Goal: Answer question/provide support

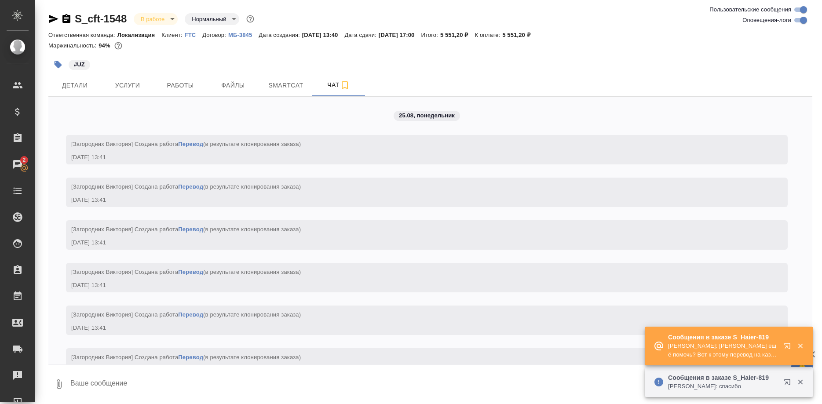
scroll to position [1465, 0]
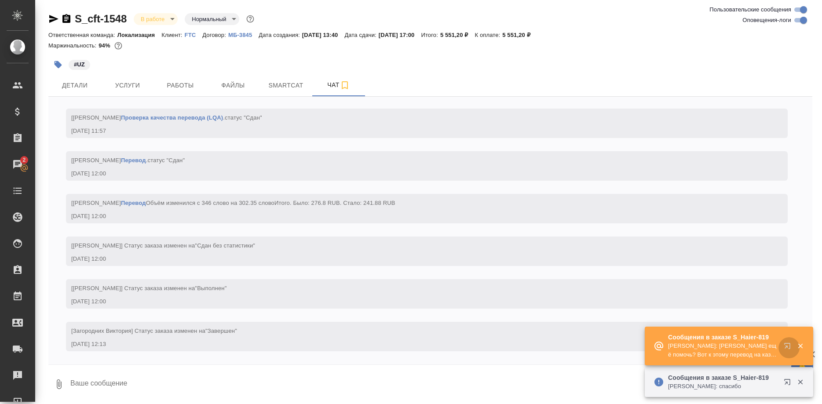
click at [783, 347] on button "button" at bounding box center [789, 348] width 21 height 21
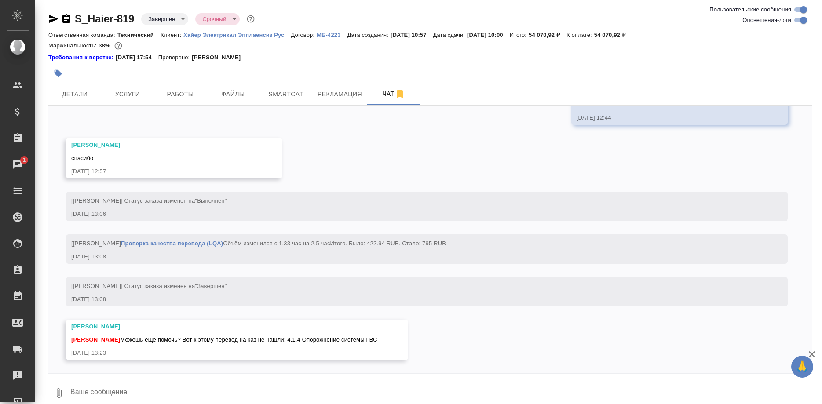
scroll to position [18546, 0]
drag, startPoint x: 297, startPoint y: 340, endPoint x: 389, endPoint y: 342, distance: 92.4
click at [389, 342] on div "Малофеева Екатерина Ширина Сабина Можешь ещё помочь? Вот к этому перевод на каз…" at bounding box center [237, 340] width 342 height 40
click at [284, 95] on span "Smartcat" at bounding box center [286, 94] width 42 height 11
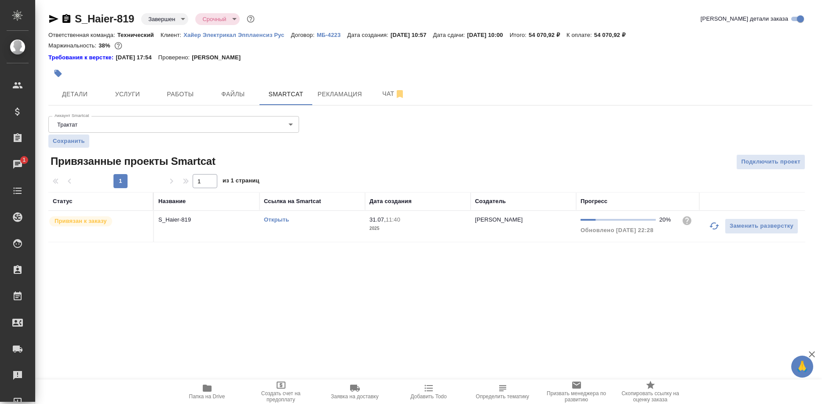
click at [278, 220] on link "Открыть" at bounding box center [276, 220] width 25 height 7
click at [377, 95] on span "Чат" at bounding box center [394, 93] width 42 height 11
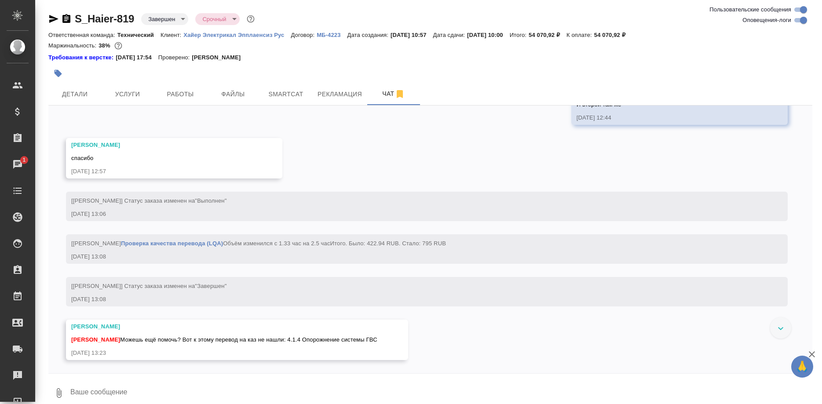
scroll to position [18547, 0]
drag, startPoint x: 282, startPoint y: 340, endPoint x: 394, endPoint y: 340, distance: 112.7
click at [394, 340] on div "Малофеева Екатерина Ширина Сабина Можешь ещё помочь? Вот к этому перевод на каз…" at bounding box center [237, 340] width 342 height 40
copy span "и: 4.1.4 Опорожнение системы ГВС"
click at [226, 385] on textarea at bounding box center [441, 393] width 743 height 30
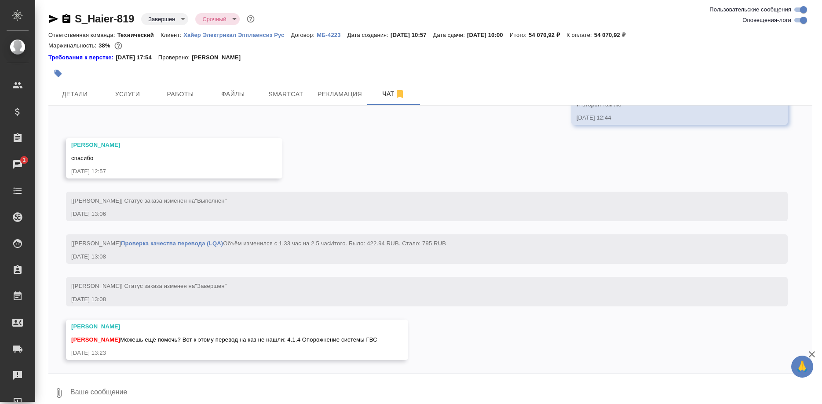
click at [225, 387] on textarea at bounding box center [441, 393] width 743 height 30
paste textarea "және: 4.1.4 ГВС жүйесін босату"
click at [312, 338] on span "Ширина Сабина Можешь ещё помочь? Вот к этому перевод на каз не нашли: 4.1.4 Опо…" at bounding box center [224, 340] width 306 height 7
copy span "Опорожнение"
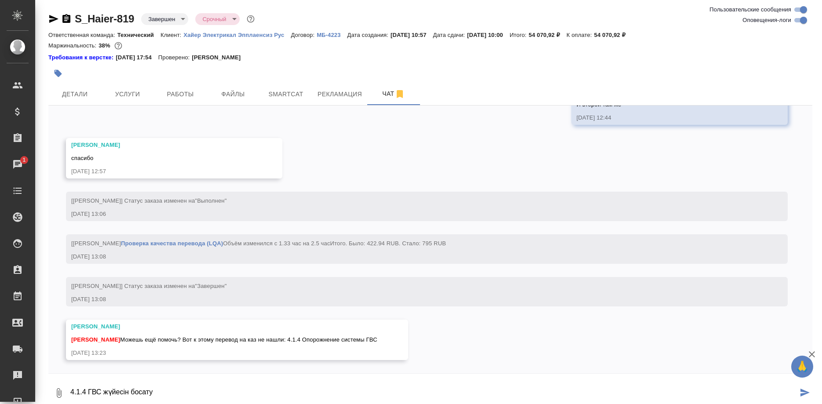
click at [203, 387] on textarea "4.1.4 ГВС жүйесін босату" at bounding box center [434, 393] width 729 height 30
type textarea "4.1.4 ЫСЖ жүйесін босату"
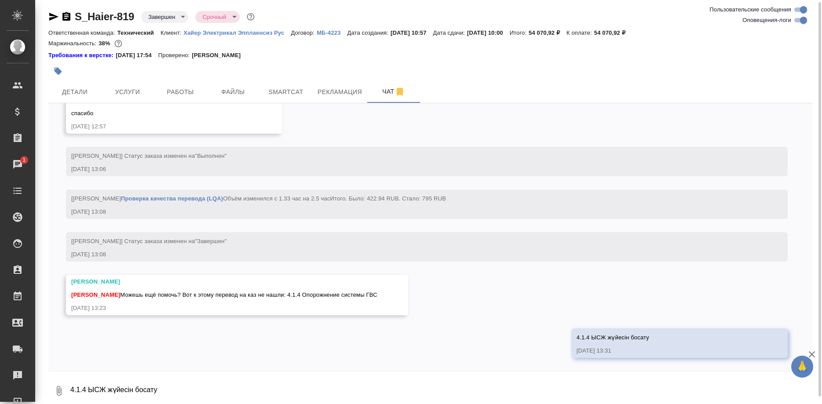
scroll to position [18590, 0]
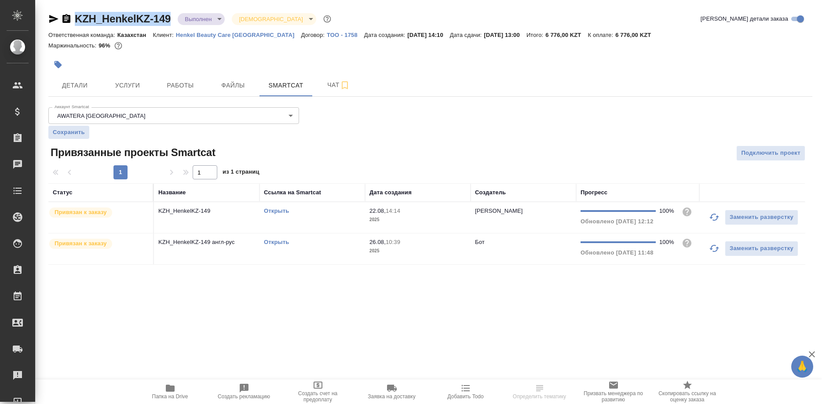
drag, startPoint x: 71, startPoint y: 7, endPoint x: 169, endPoint y: 22, distance: 99.8
click at [169, 22] on div "KZH_HenkelKZ-149 Выполнен completed Святая троица holyTrinity Кратко детали зак…" at bounding box center [431, 143] width 774 height 287
copy div "KZH_HenkelKZ-149"
click at [77, 83] on span "Детали" at bounding box center [75, 85] width 42 height 11
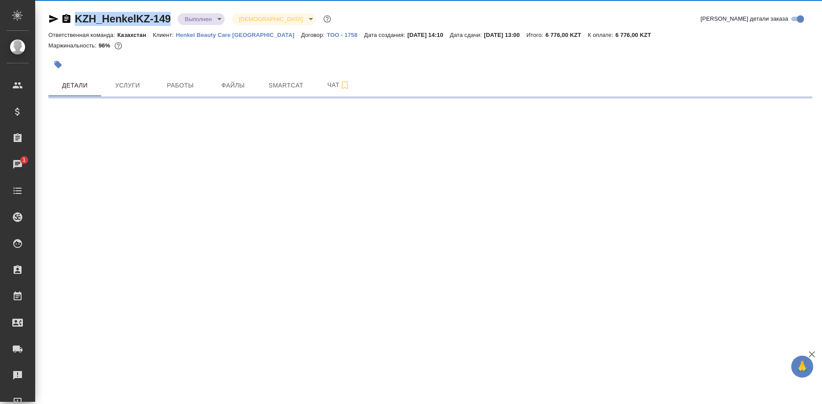
select select "RU"
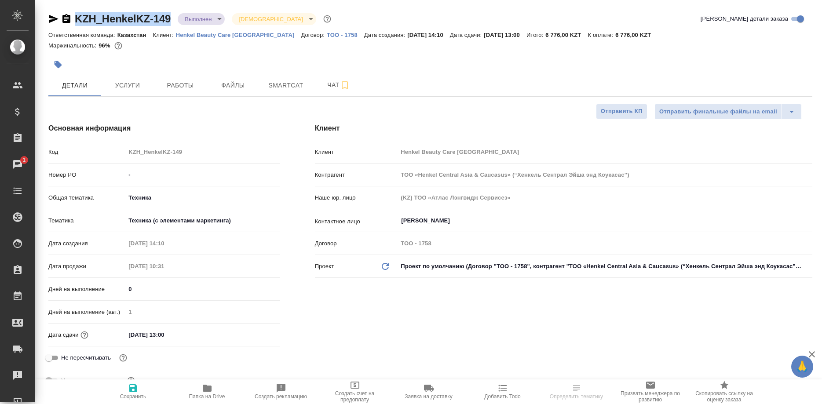
type textarea "x"
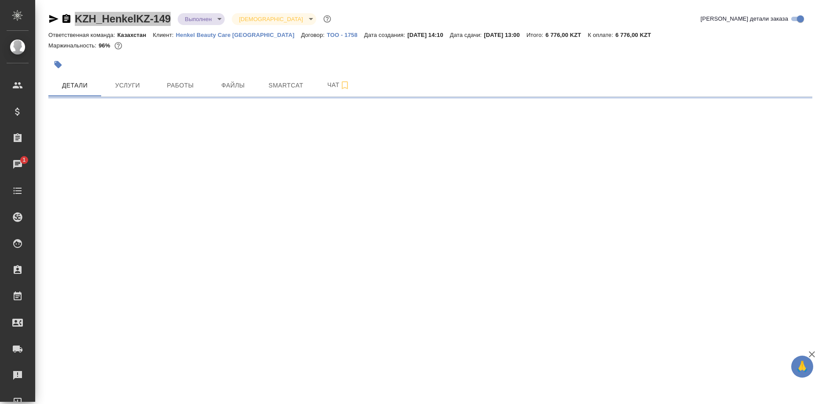
select select "RU"
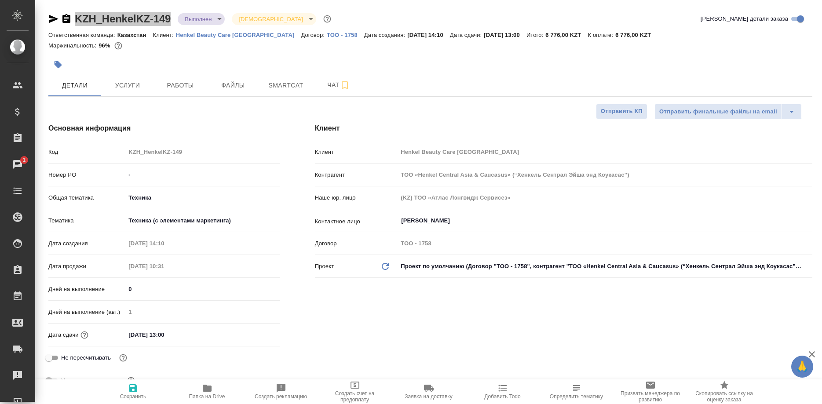
type textarea "x"
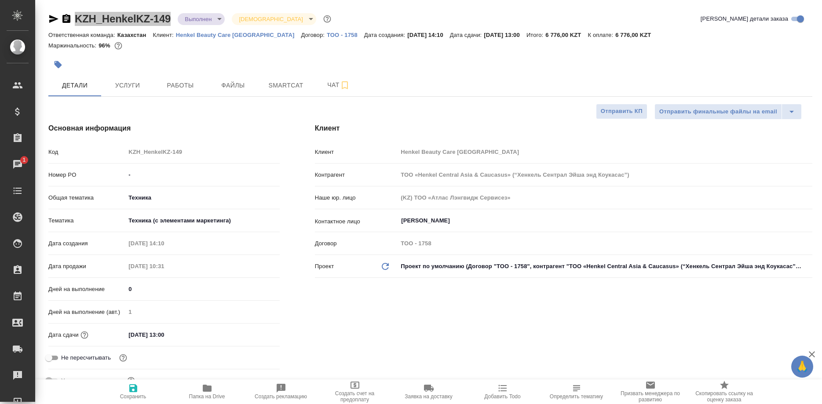
type textarea "x"
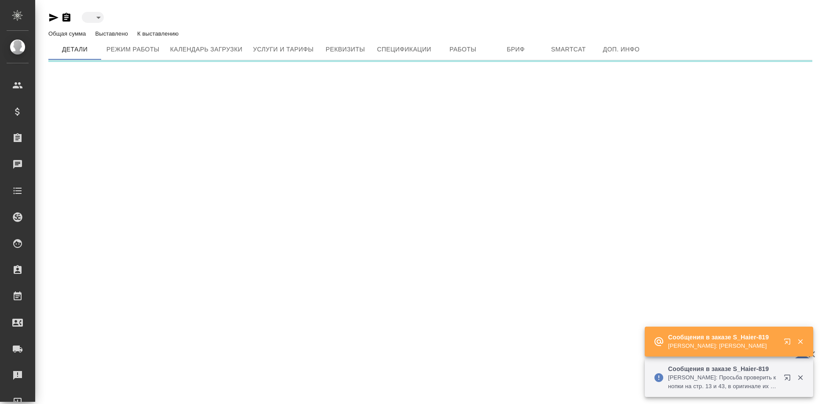
type input "active"
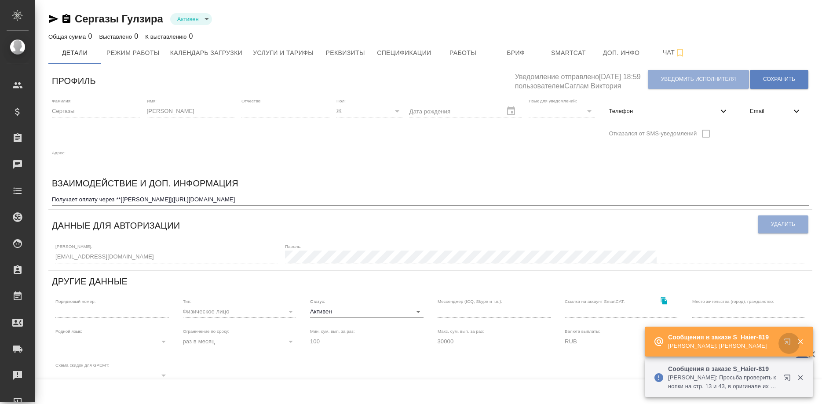
click at [784, 341] on button "button" at bounding box center [789, 343] width 21 height 21
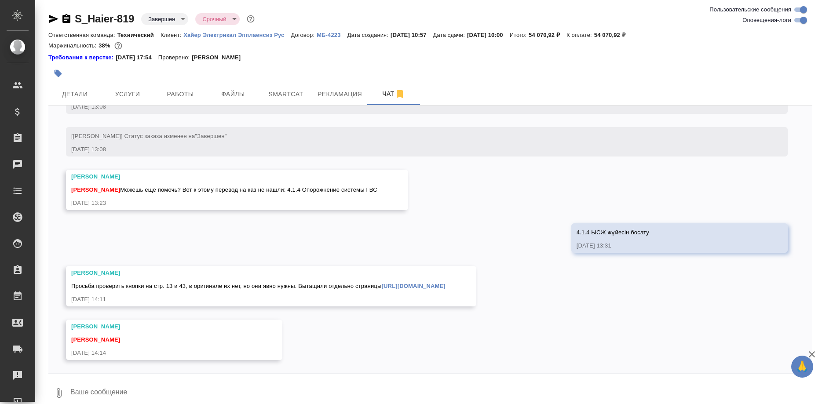
scroll to position [18697, 0]
click at [292, 386] on textarea at bounding box center [441, 393] width 743 height 30
type textarea "Смотрю"
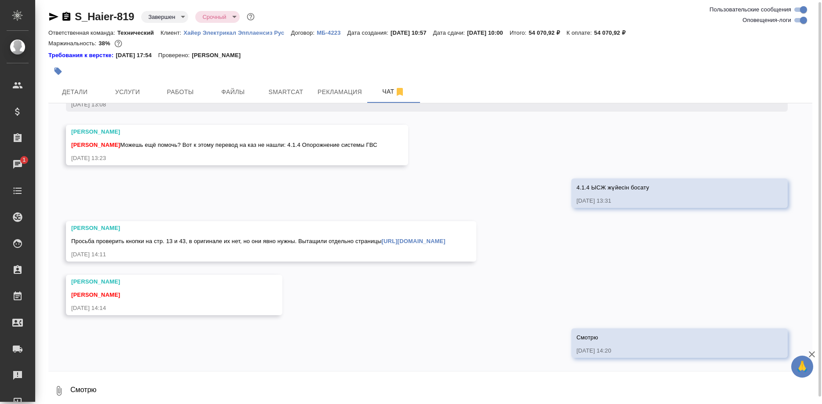
scroll to position [18740, 0]
click at [424, 242] on link "[URL][DOMAIN_NAME]" at bounding box center [414, 241] width 64 height 7
click at [143, 393] on textarea "Смотрю" at bounding box center [441, 391] width 743 height 30
type textarea "Можно передать: везде, где вставили изображение кнопки, следующее слово "түймен…"
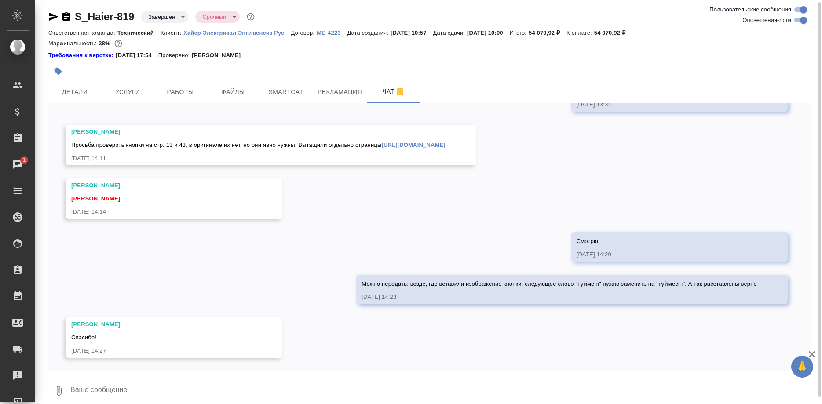
scroll to position [18836, 0]
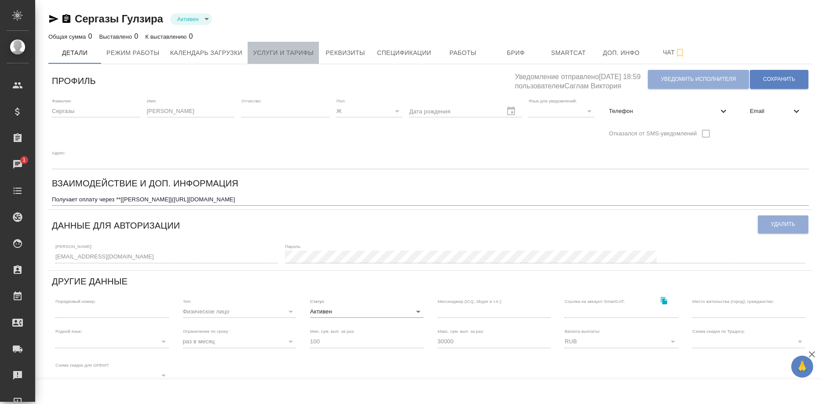
click at [293, 54] on span "Услуги и тарифы" at bounding box center [283, 53] width 61 height 11
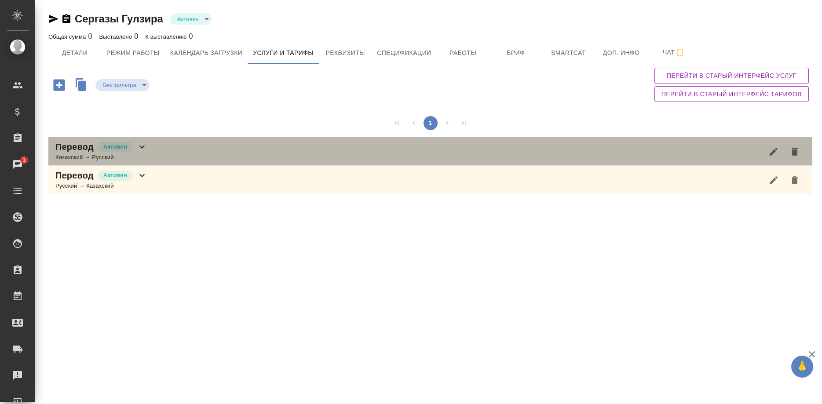
click at [228, 148] on div "Перевод Активен Казахский → Русский" at bounding box center [430, 151] width 764 height 29
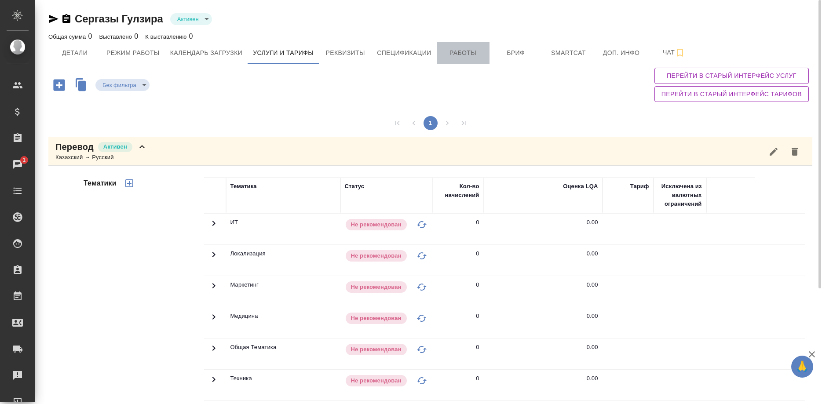
click at [458, 50] on span "Работы" at bounding box center [463, 53] width 42 height 11
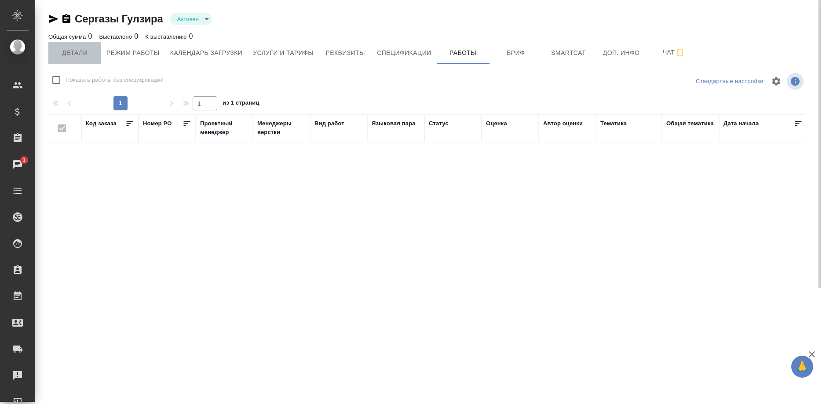
click at [79, 57] on span "Детали" at bounding box center [75, 53] width 42 height 11
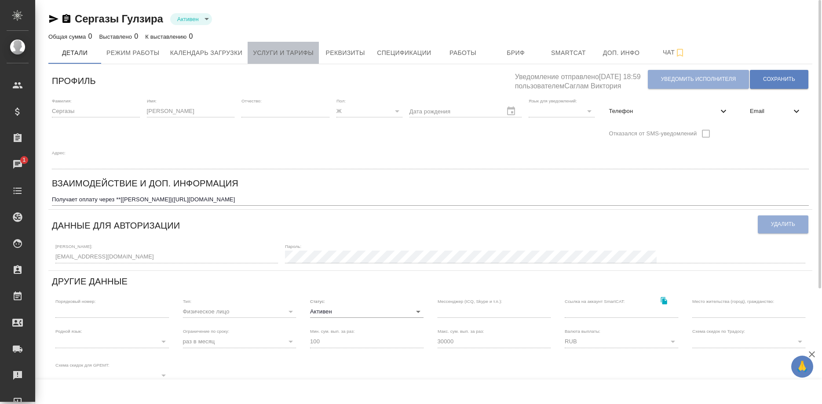
click at [266, 49] on span "Услуги и тарифы" at bounding box center [283, 53] width 61 height 11
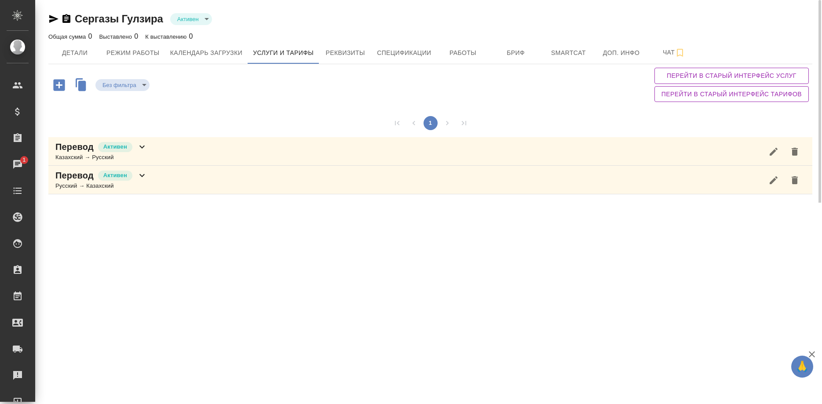
click at [150, 151] on div "Перевод Активен Казахский → Русский" at bounding box center [430, 151] width 764 height 29
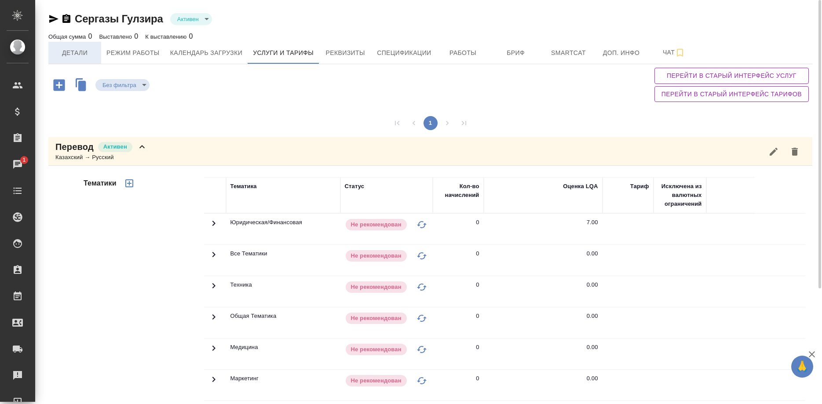
click at [69, 54] on span "Детали" at bounding box center [75, 53] width 42 height 11
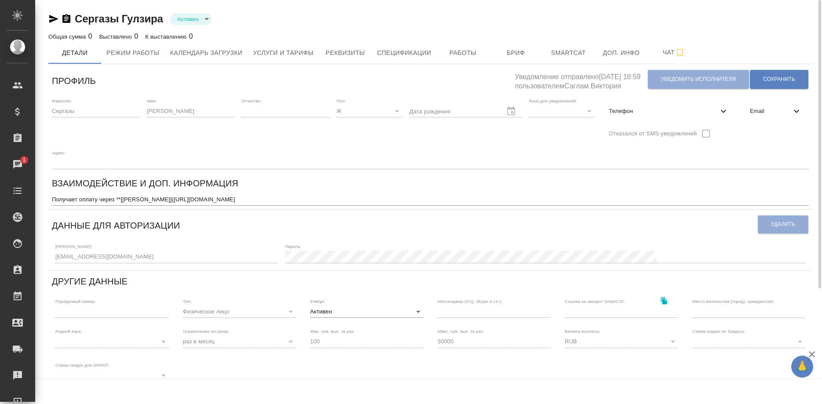
click at [413, 194] on div "Получает оплату через **[Ишмухамбетова Гулмира Ниязбековна](https://tera.awater…" at bounding box center [430, 200] width 757 height 12
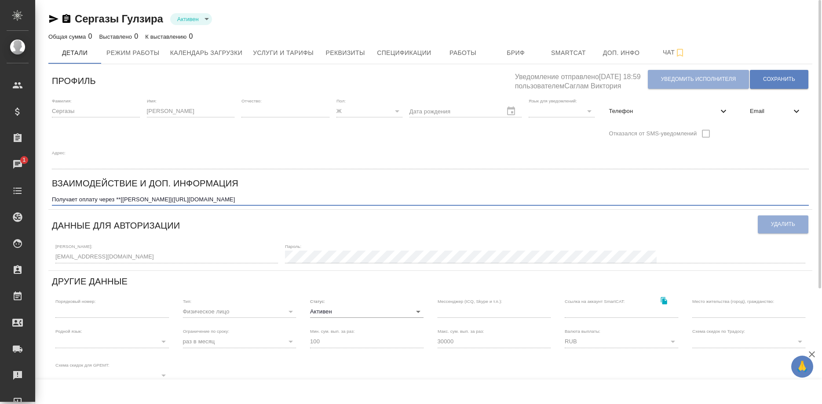
click at [415, 196] on textarea "Получает оплату через **[Ишмухамбетова Гулмира Ниязбековна](https://tera.awater…" at bounding box center [430, 199] width 757 height 7
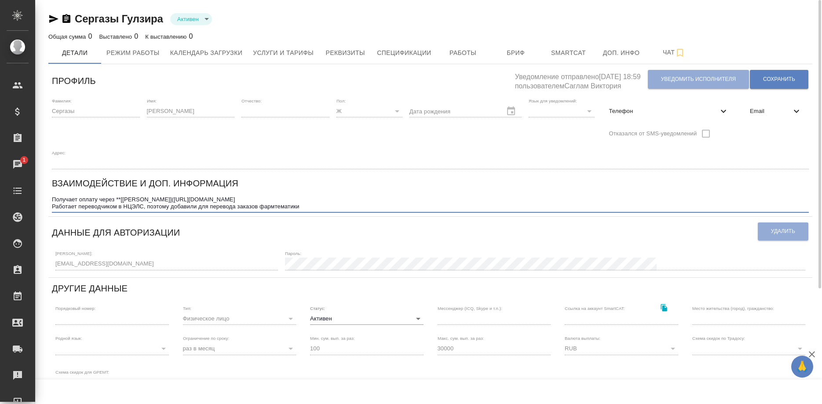
type textarea "Получает оплату через **[Ишмухамбетова Гулмира Ниязбековна](https://tera.awater…"
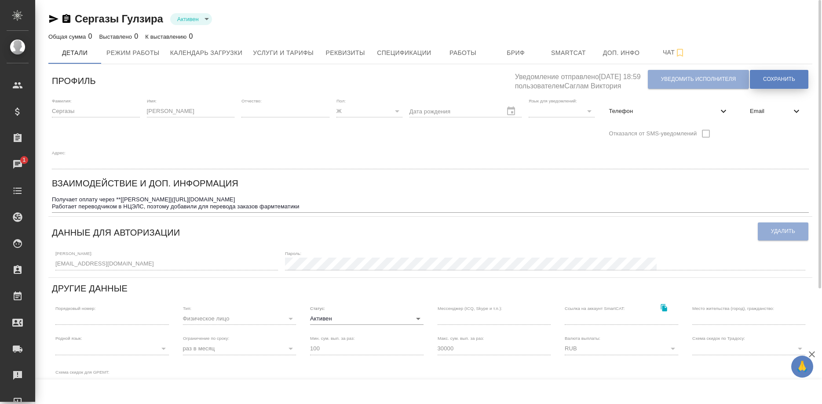
drag, startPoint x: 782, startPoint y: 91, endPoint x: 783, endPoint y: 86, distance: 5.0
click at [782, 90] on div "Уведомление отправлено 25.08.2025, 18:59 пользователем Саглам Виктория Уведомит…" at bounding box center [662, 79] width 294 height 23
click at [783, 86] on button "Сохранить" at bounding box center [779, 79] width 59 height 19
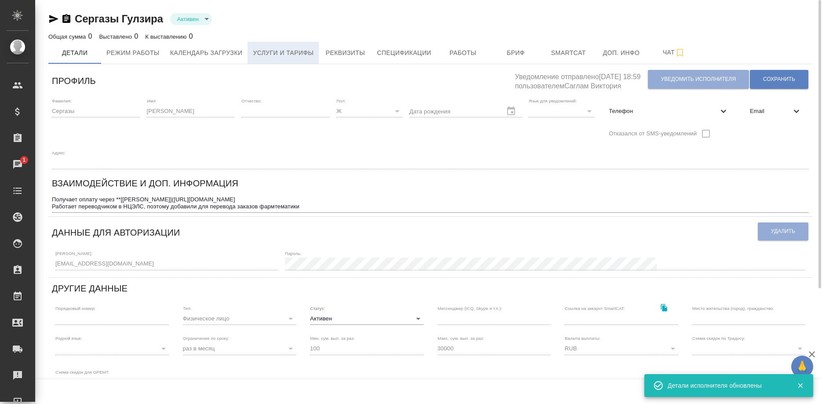
click at [283, 54] on span "Услуги и тарифы" at bounding box center [283, 53] width 61 height 11
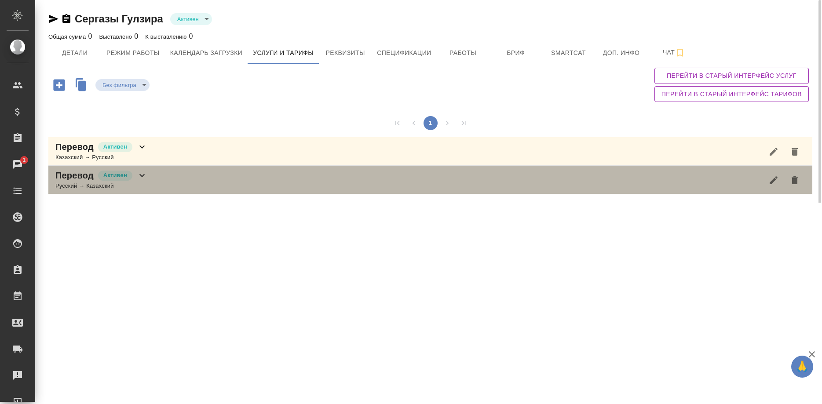
click at [87, 182] on div "Русский → Казахский" at bounding box center [101, 186] width 92 height 9
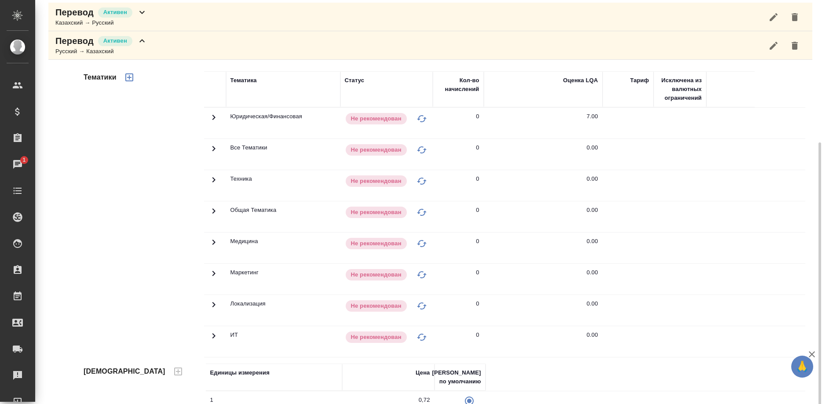
scroll to position [162, 0]
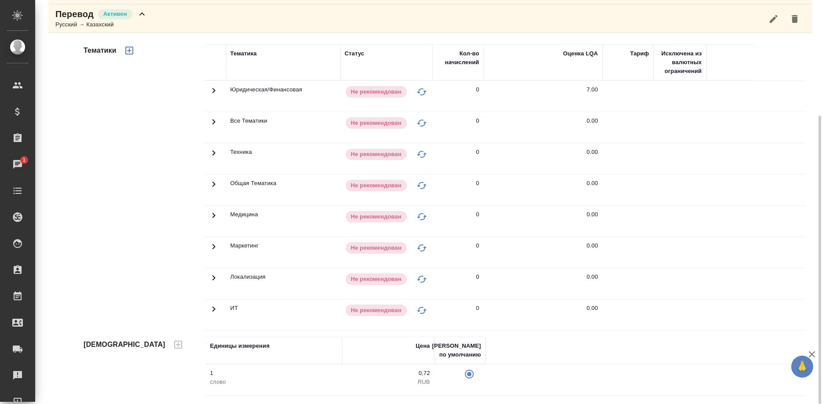
click at [210, 215] on icon at bounding box center [214, 215] width 11 height 11
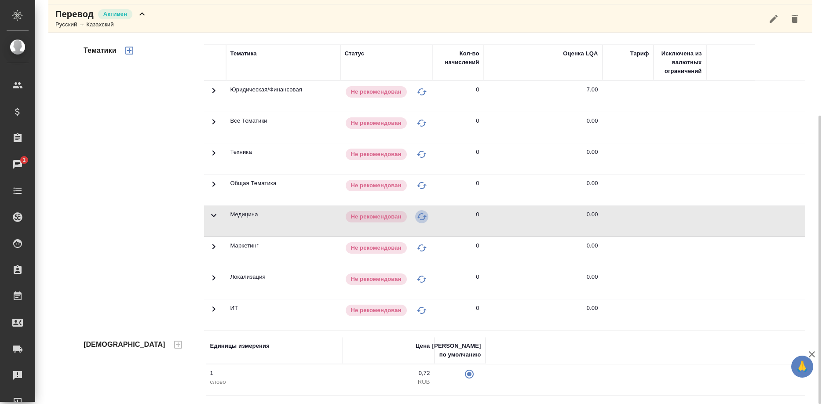
click at [418, 216] on icon "button" at bounding box center [422, 217] width 11 height 11
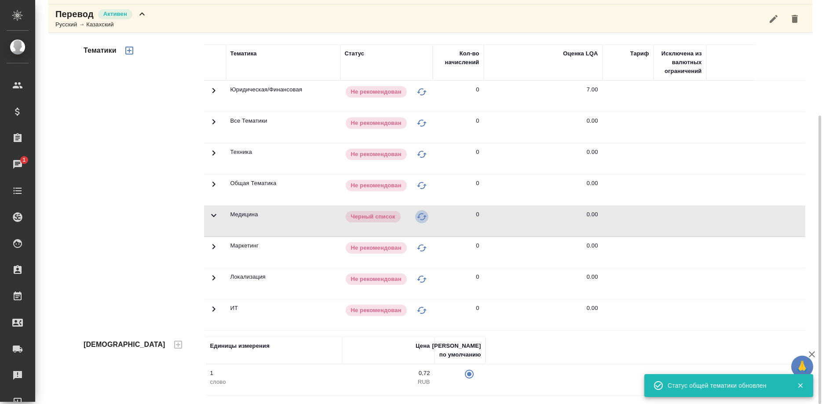
click at [418, 216] on icon "button" at bounding box center [422, 217] width 11 height 11
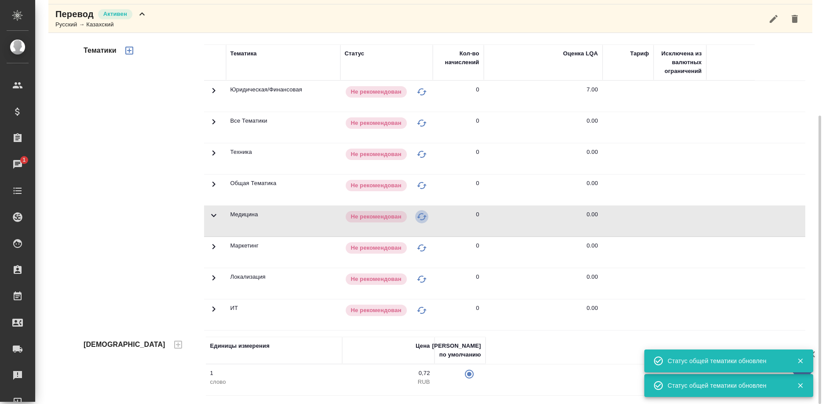
click at [418, 216] on icon "button" at bounding box center [422, 217] width 11 height 11
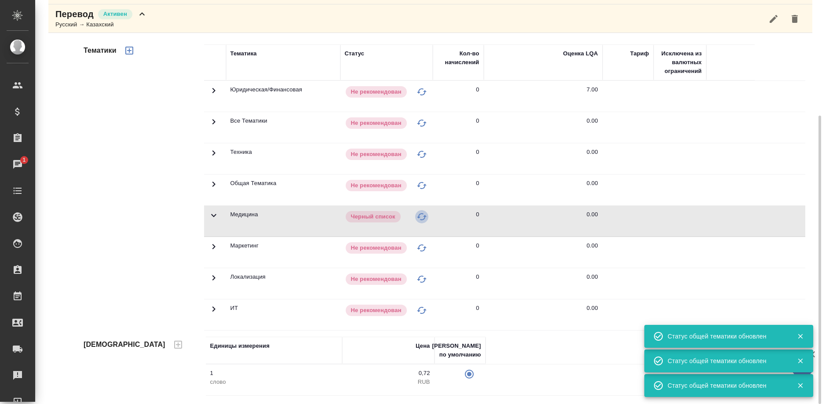
click at [418, 216] on icon "button" at bounding box center [422, 217] width 11 height 11
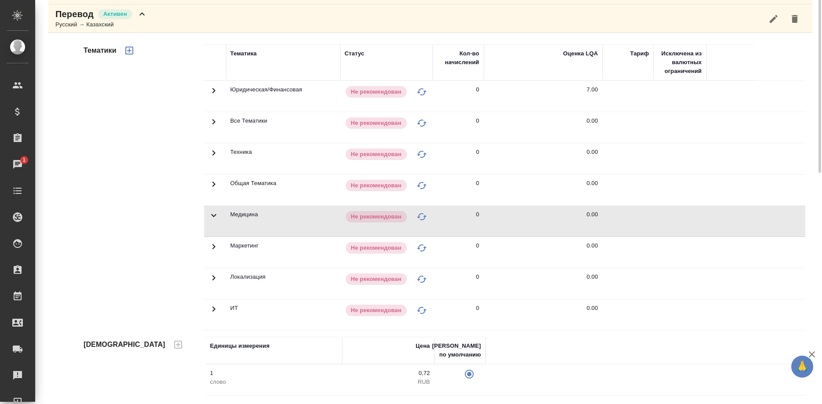
scroll to position [0, 0]
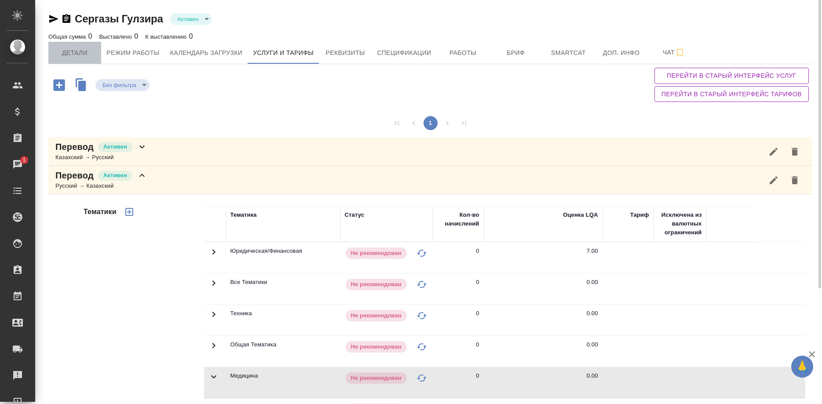
click at [81, 48] on span "Детали" at bounding box center [75, 53] width 42 height 11
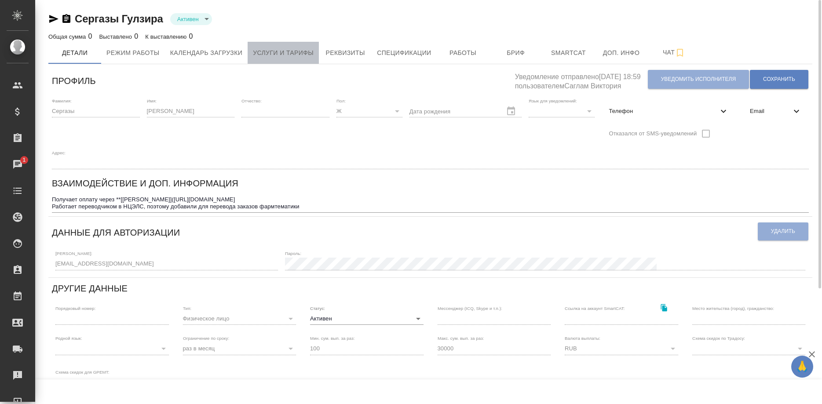
click at [297, 51] on span "Услуги и тарифы" at bounding box center [283, 53] width 61 height 11
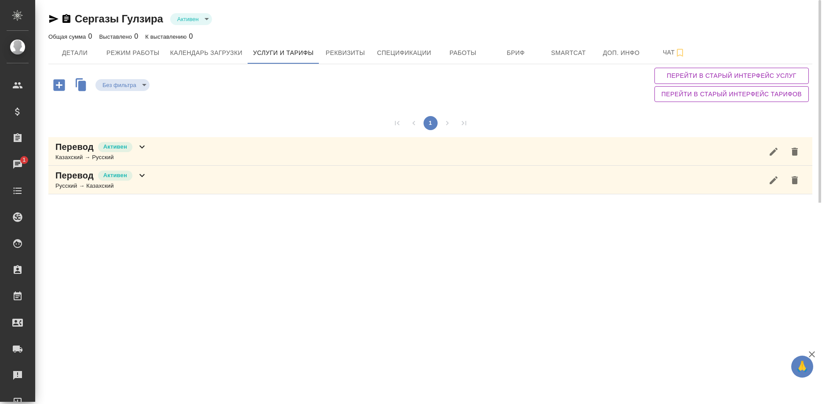
click at [128, 186] on div "Русский → Казахский" at bounding box center [101, 186] width 92 height 9
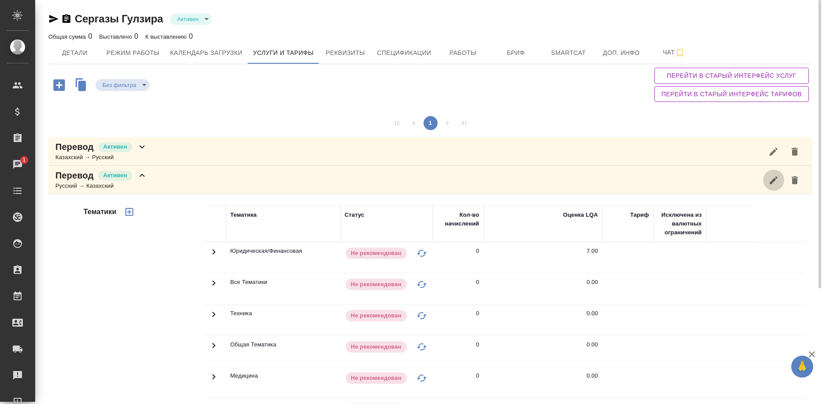
click at [773, 179] on icon "button" at bounding box center [774, 180] width 11 height 11
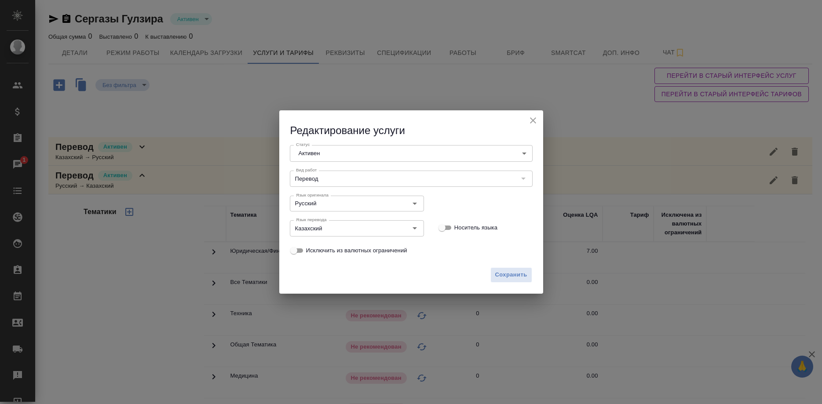
click at [526, 120] on div "Редактирование услуги" at bounding box center [411, 124] width 264 height 28
click at [531, 119] on icon "close" at bounding box center [533, 120] width 11 height 11
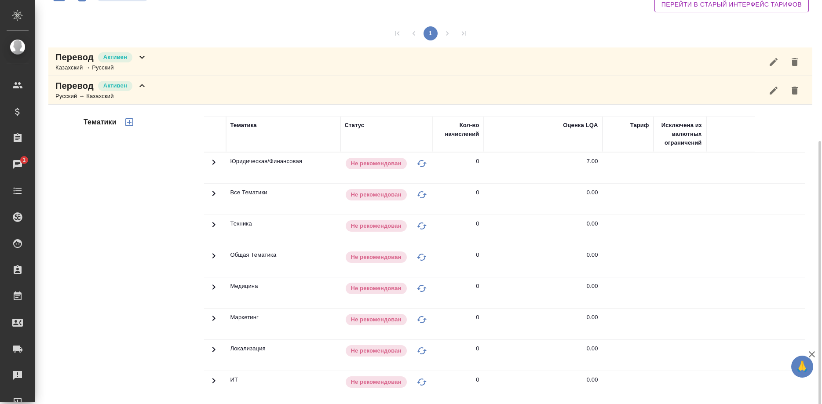
scroll to position [135, 0]
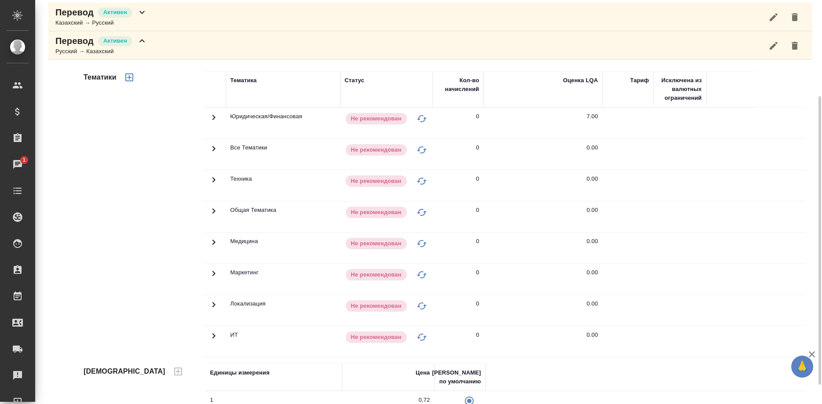
click at [208, 270] on td at bounding box center [215, 279] width 22 height 31
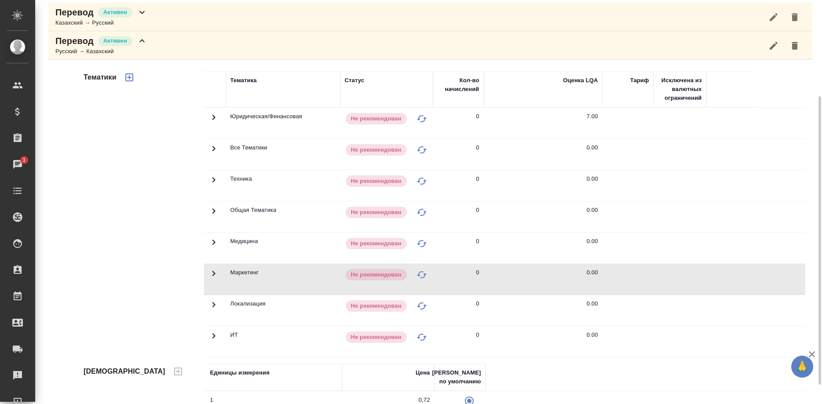
click at [211, 239] on icon at bounding box center [214, 242] width 11 height 11
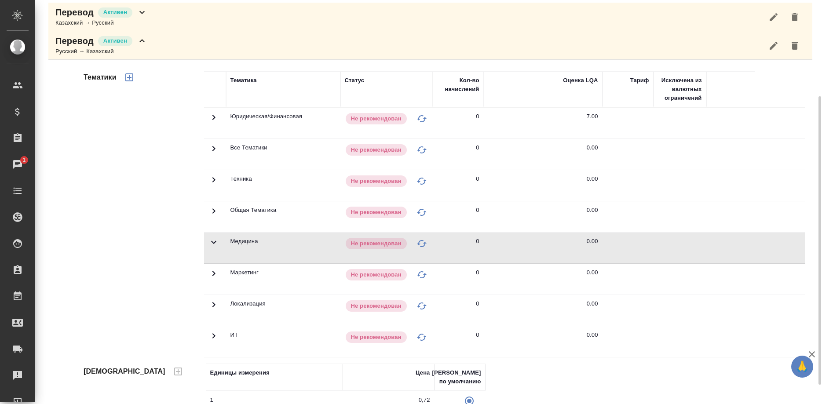
click at [206, 241] on td at bounding box center [215, 248] width 22 height 31
click at [416, 243] on button "button" at bounding box center [421, 243] width 13 height 13
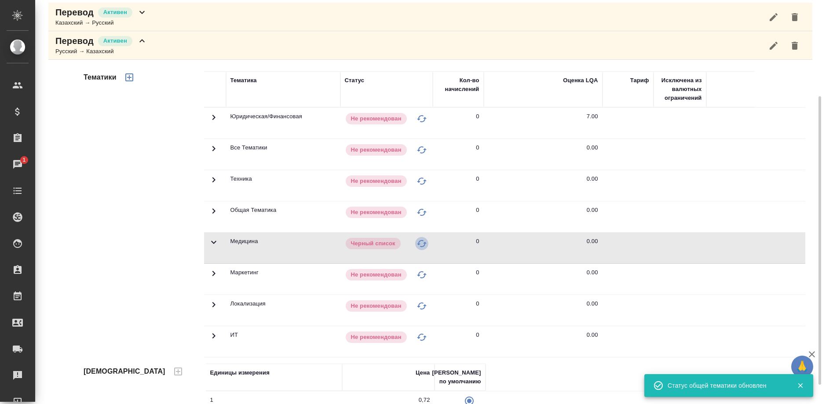
click at [416, 243] on button "button" at bounding box center [421, 243] width 13 height 13
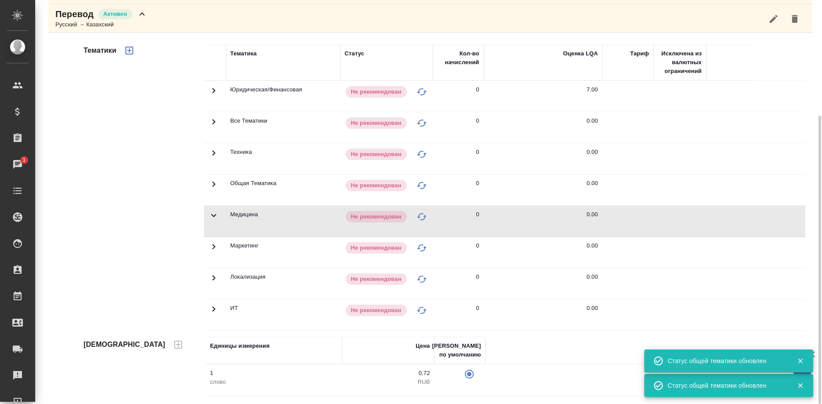
scroll to position [0, 0]
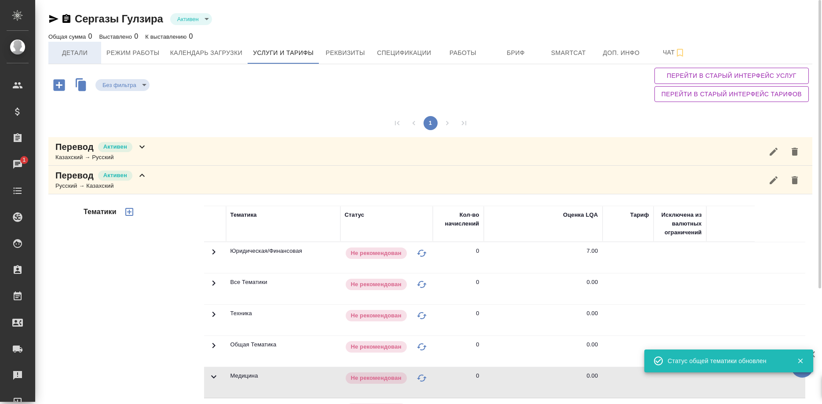
click at [70, 54] on span "Детали" at bounding box center [75, 53] width 42 height 11
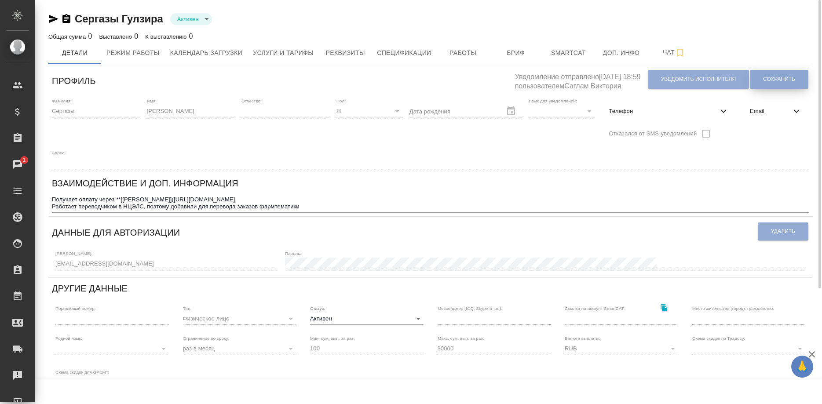
click at [778, 76] on span "Сохранить" at bounding box center [780, 79] width 32 height 7
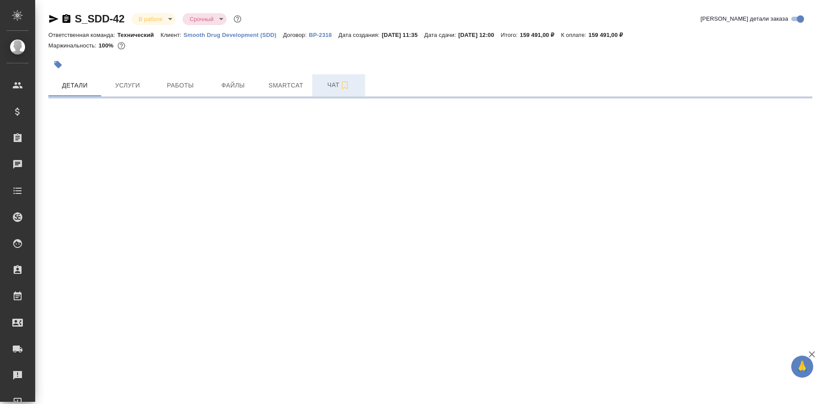
select select "RU"
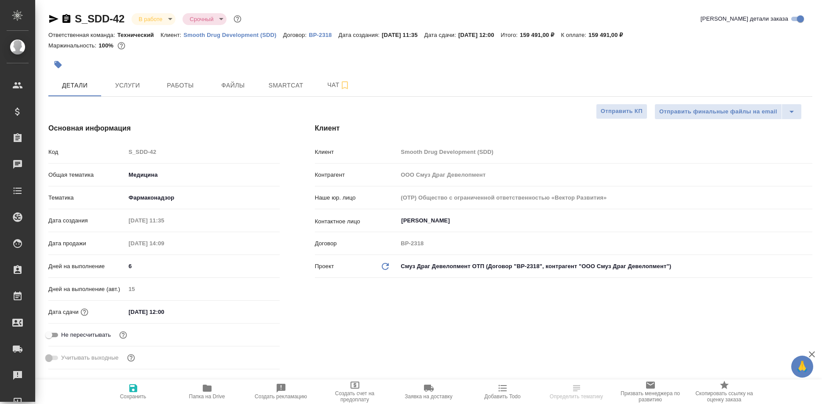
type textarea "x"
type input "Белякова Юлия"
type input "Павлова Антонина a.pavlova"
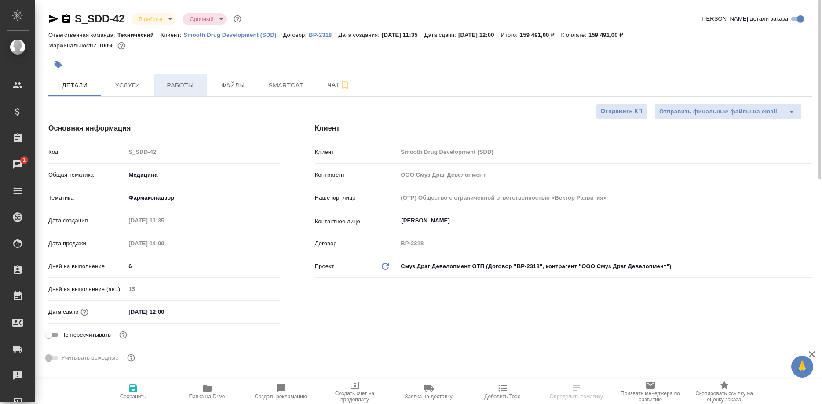
click at [183, 93] on button "Работы" at bounding box center [180, 85] width 53 height 22
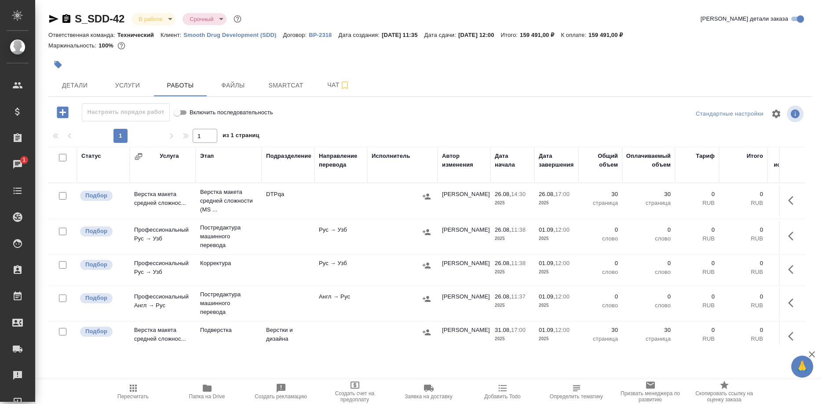
click at [196, 356] on div "S_SDD-42 В работе inProgress Срочный urgent Кратко детали заказа Ответственная …" at bounding box center [431, 183] width 774 height 367
click at [164, 352] on div "S_SDD-42 В работе inProgress Срочный urgent Кратко детали заказа Ответственная …" at bounding box center [431, 183] width 774 height 367
click at [130, 91] on button "Услуги" at bounding box center [127, 85] width 53 height 22
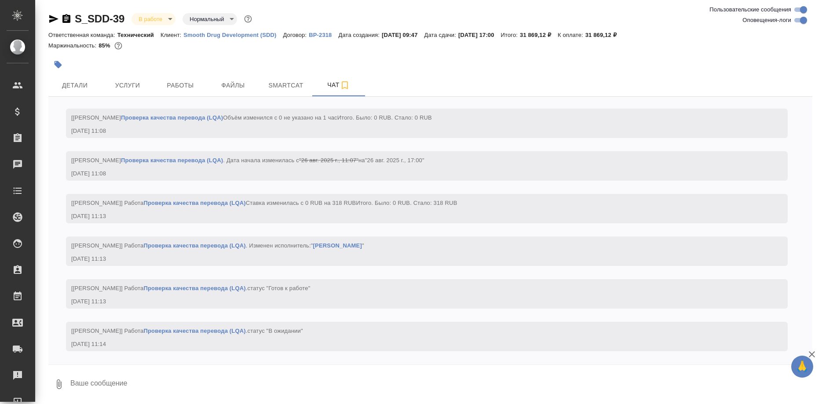
scroll to position [5381, 0]
click at [179, 86] on span "Работы" at bounding box center [180, 85] width 42 height 11
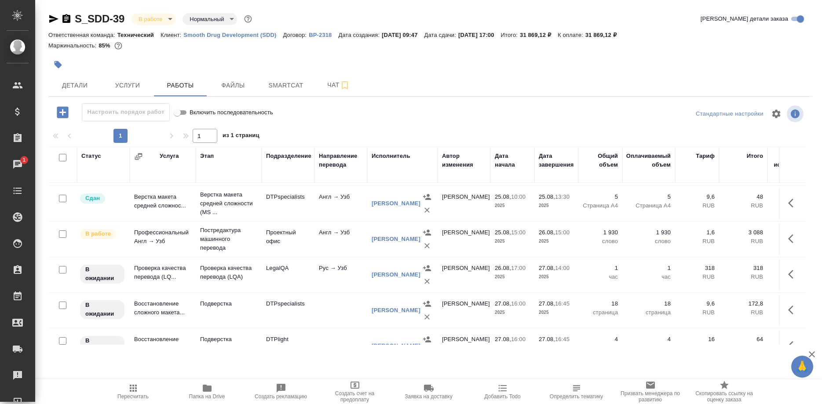
scroll to position [88, 0]
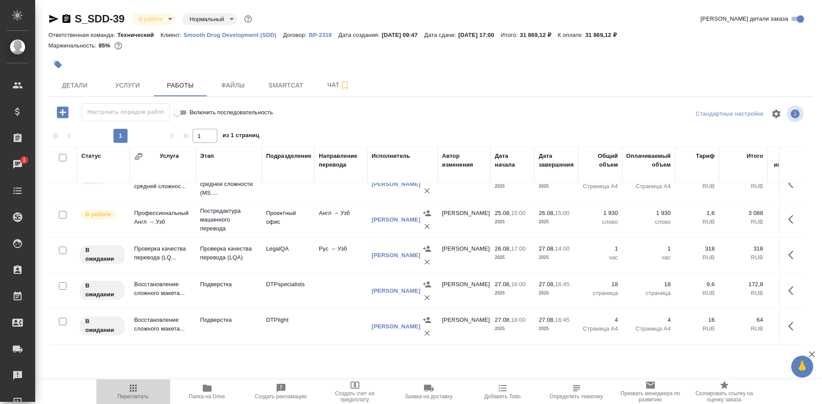
click at [135, 393] on icon "button" at bounding box center [133, 388] width 11 height 11
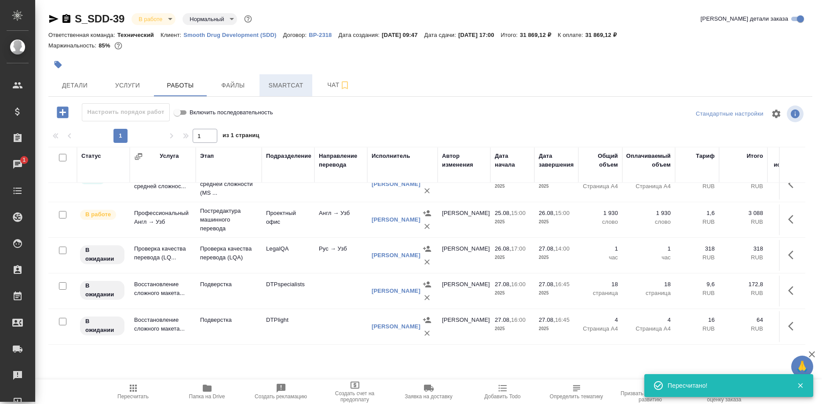
click at [289, 84] on span "Smartcat" at bounding box center [286, 85] width 42 height 11
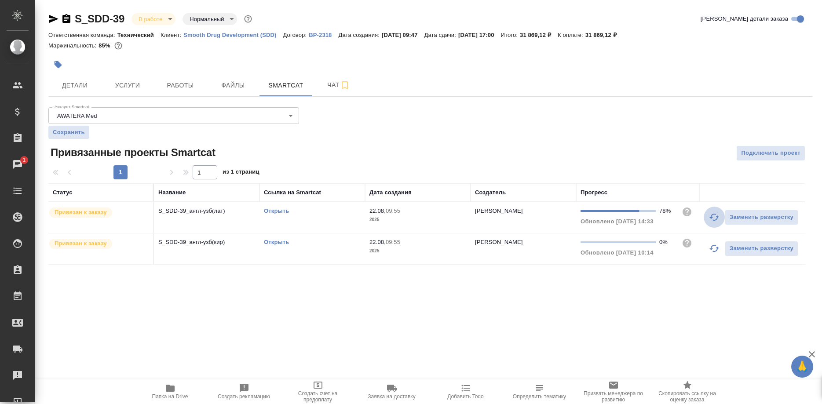
click at [711, 217] on icon "button" at bounding box center [714, 217] width 11 height 11
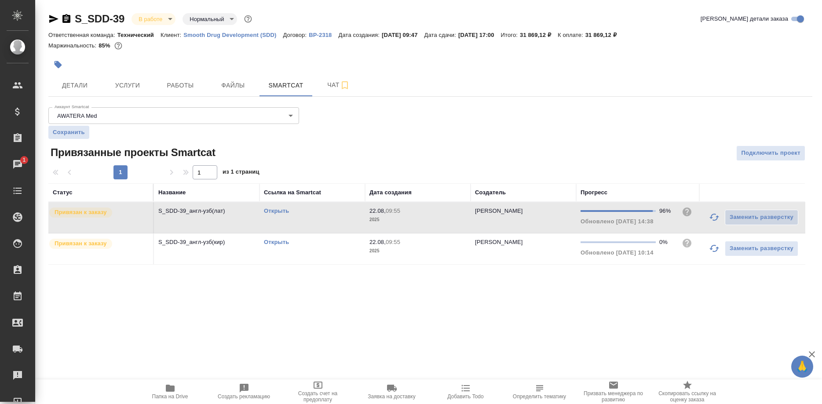
click at [272, 211] on link "Открыть" at bounding box center [276, 211] width 25 height 7
click at [190, 87] on span "Работы" at bounding box center [180, 85] width 42 height 11
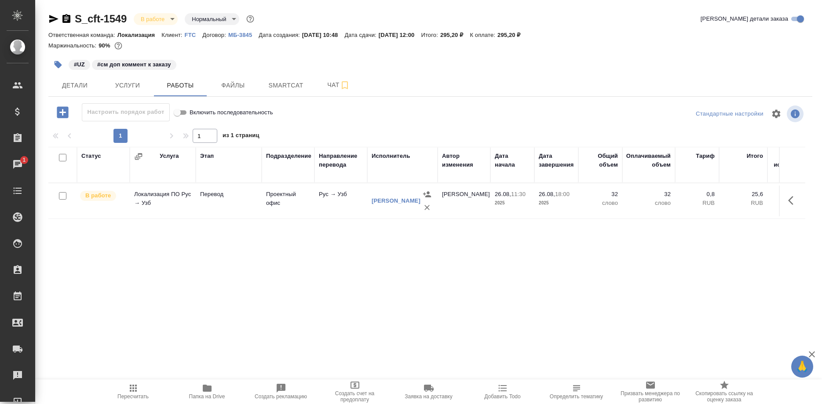
click at [786, 201] on button "button" at bounding box center [793, 200] width 21 height 21
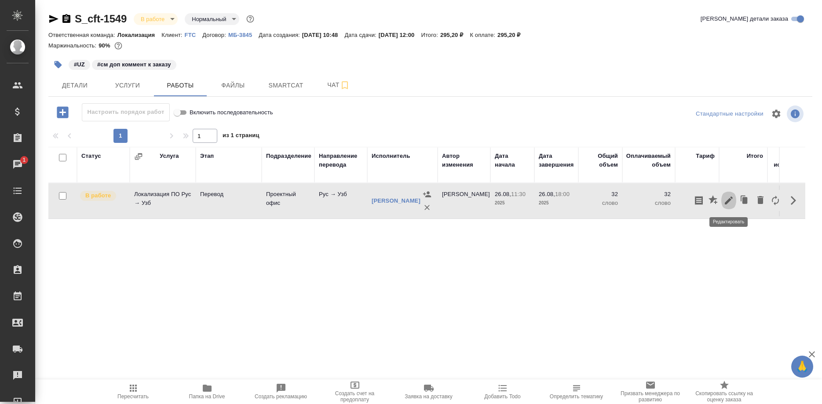
click at [731, 202] on icon "button" at bounding box center [729, 200] width 11 height 11
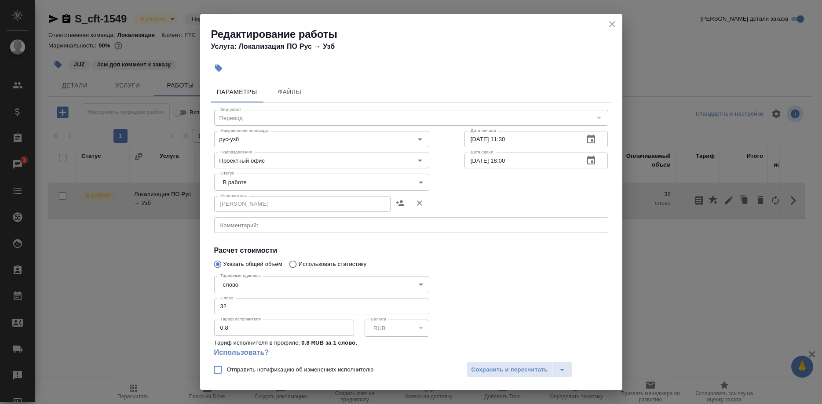
click at [708, 268] on div "Редактирование работы Услуга: Локализация ПО Рус → Узб Параметры Файлы Вид рабо…" at bounding box center [411, 202] width 822 height 404
click at [611, 25] on icon "close" at bounding box center [612, 24] width 11 height 11
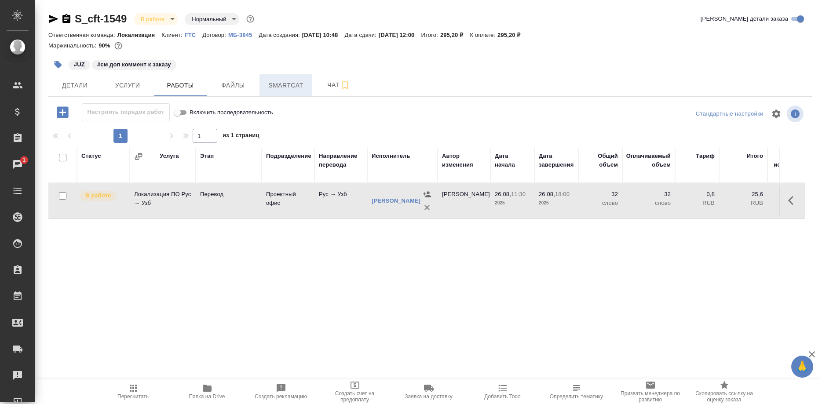
click at [295, 84] on span "Smartcat" at bounding box center [286, 85] width 42 height 11
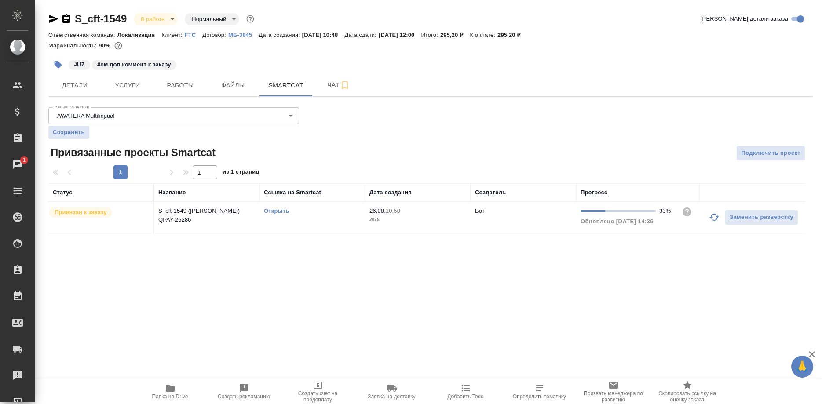
click at [279, 212] on link "Открыть" at bounding box center [276, 211] width 25 height 7
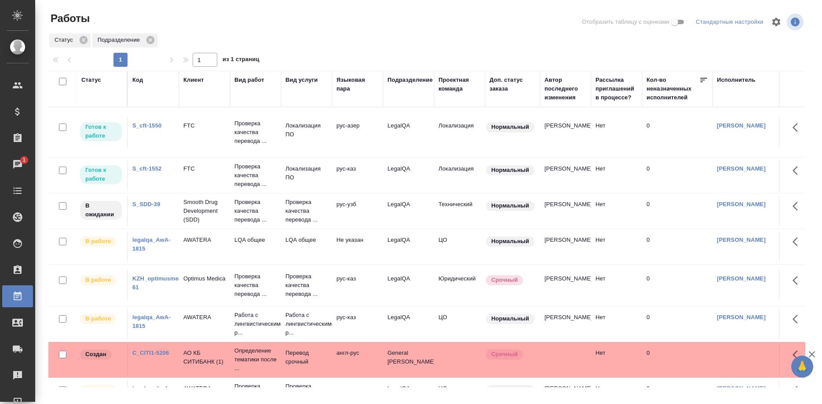
click at [150, 279] on link "KZH_optimusmedica-61" at bounding box center [162, 282] width 60 height 15
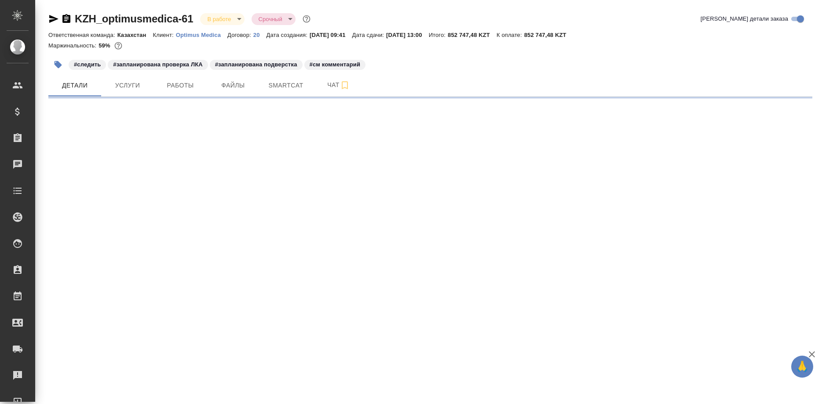
select select "RU"
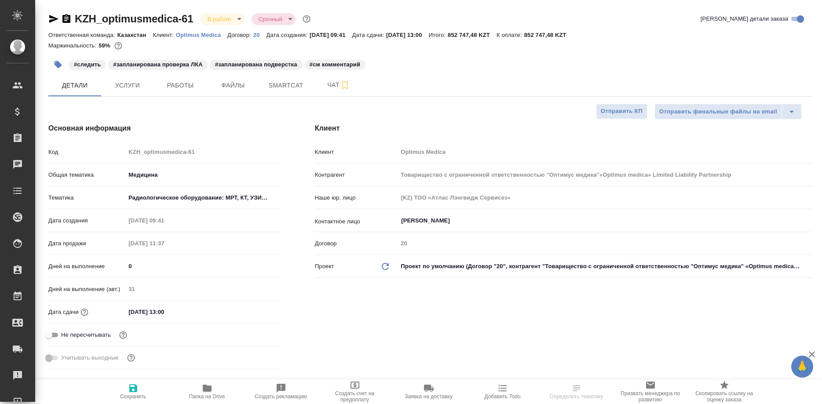
type textarea "x"
click at [290, 88] on span "Smartcat" at bounding box center [286, 85] width 42 height 11
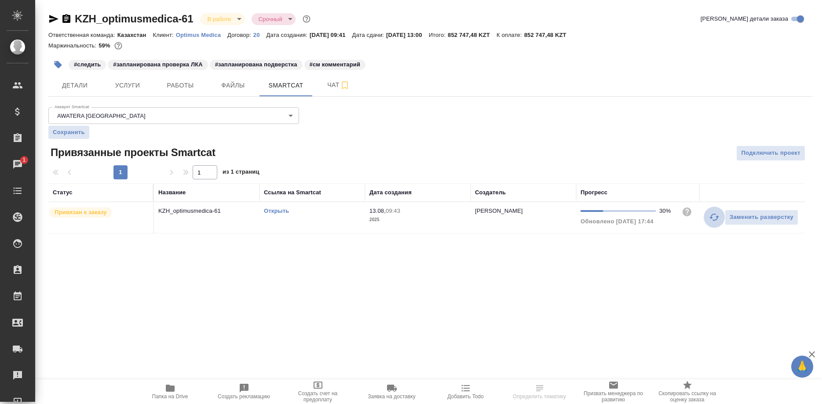
click at [705, 217] on button "button" at bounding box center [714, 217] width 21 height 21
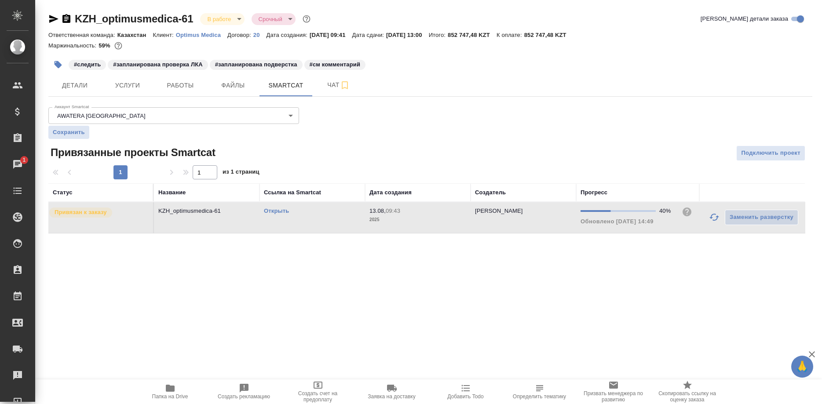
drag, startPoint x: 390, startPoint y: 278, endPoint x: 294, endPoint y: 224, distance: 110.3
click at [387, 278] on div ".cls-1 fill:#fff; AWATERA Shirina Sabina Клиенты Спецификации Заказы 1 Чаты Tod…" at bounding box center [411, 202] width 822 height 404
click at [279, 212] on link "Открыть" at bounding box center [276, 211] width 25 height 7
click at [175, 85] on span "Работы" at bounding box center [180, 85] width 42 height 11
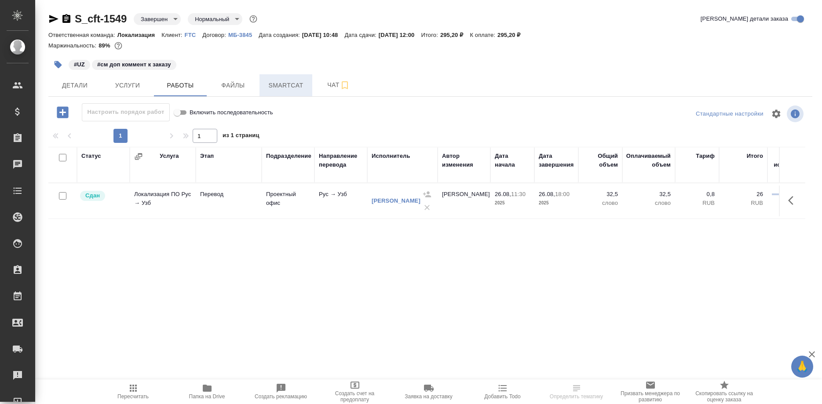
click at [284, 86] on span "Smartcat" at bounding box center [286, 85] width 42 height 11
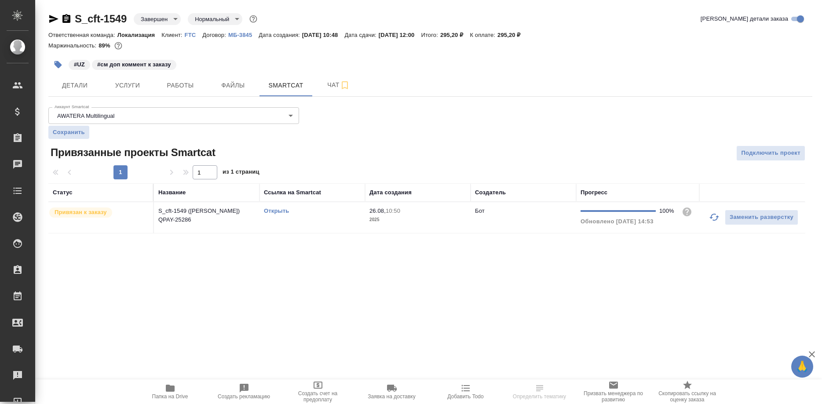
click at [276, 212] on link "Открыть" at bounding box center [276, 211] width 25 height 7
